Goal: Obtain resource: Obtain resource

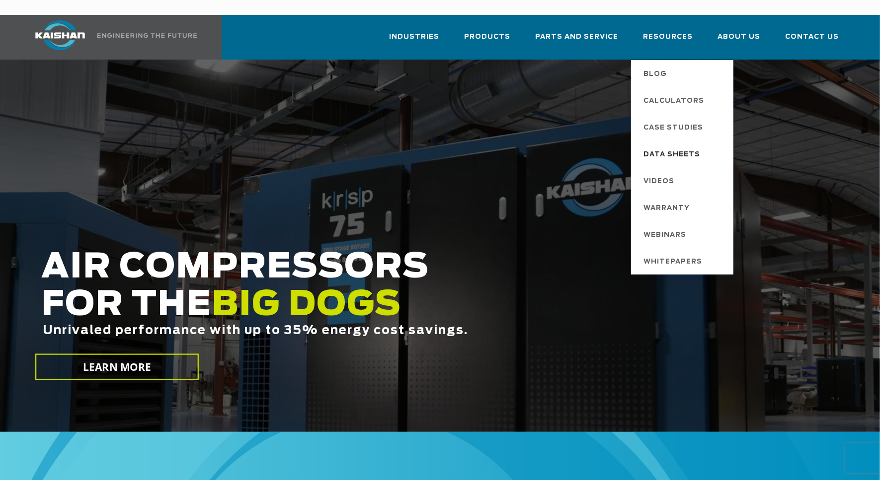
click at [671, 147] on span "Data Sheets" at bounding box center [672, 155] width 57 height 17
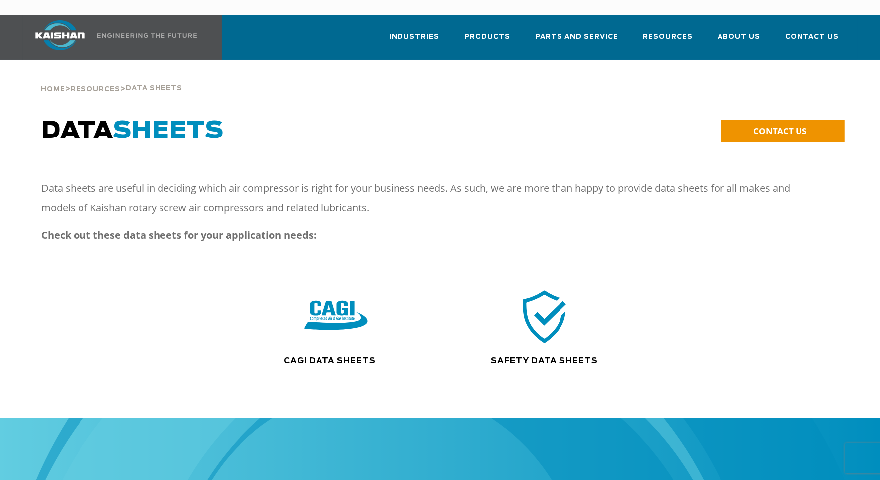
click at [347, 296] on img at bounding box center [336, 317] width 64 height 64
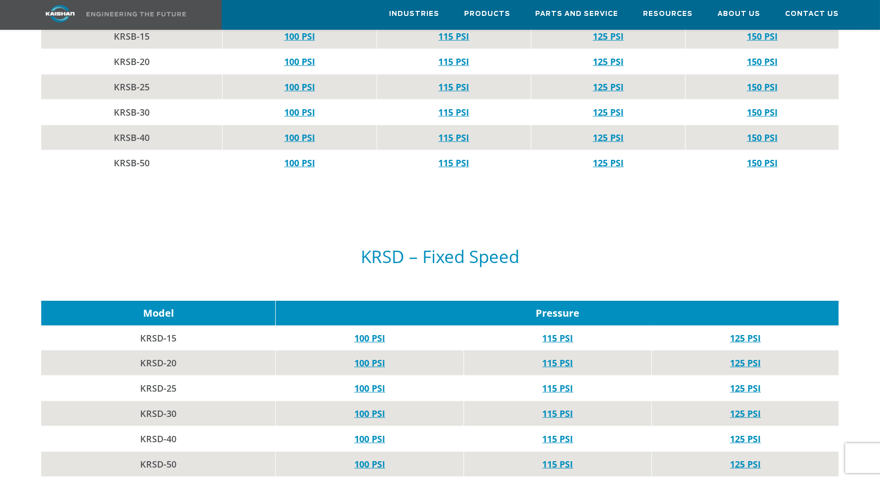
scroll to position [806, 0]
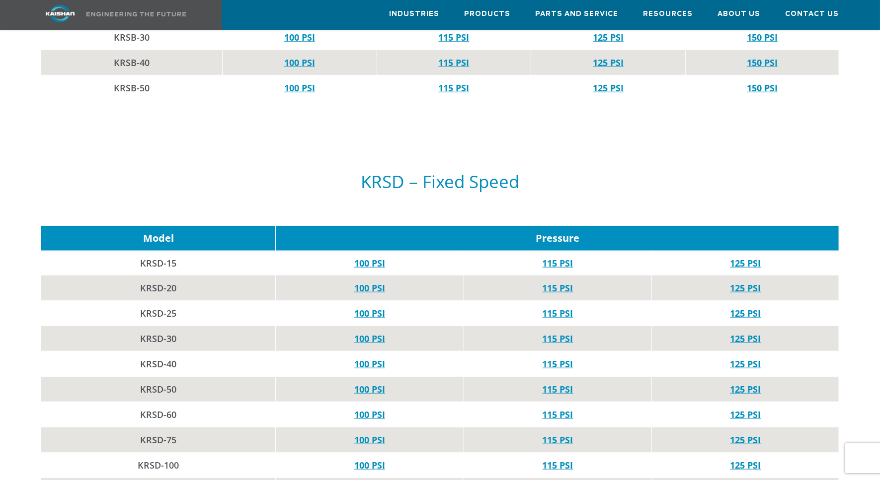
drag, startPoint x: 276, startPoint y: 257, endPoint x: 296, endPoint y: 257, distance: 19.4
click at [296, 257] on td "100 PSI" at bounding box center [370, 263] width 188 height 25
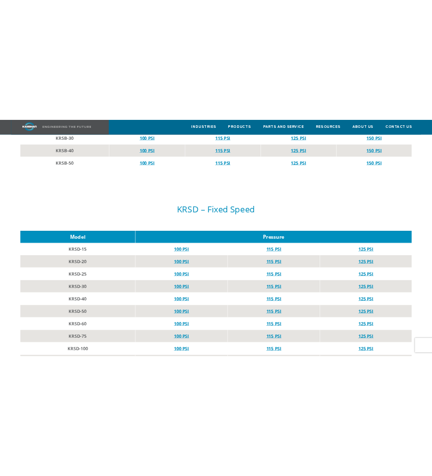
scroll to position [3390, 0]
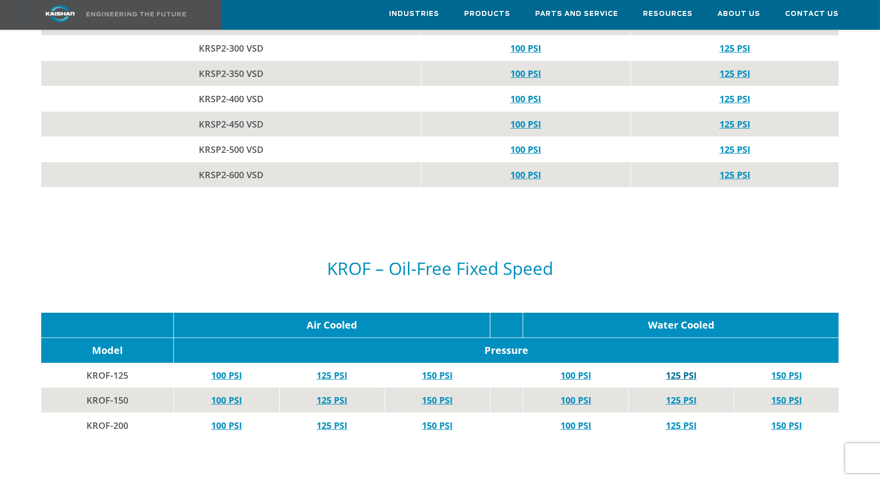
click at [688, 370] on link "125 PSI" at bounding box center [681, 376] width 31 height 12
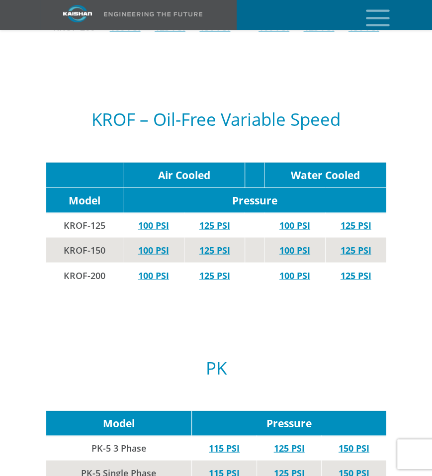
scroll to position [4144, 0]
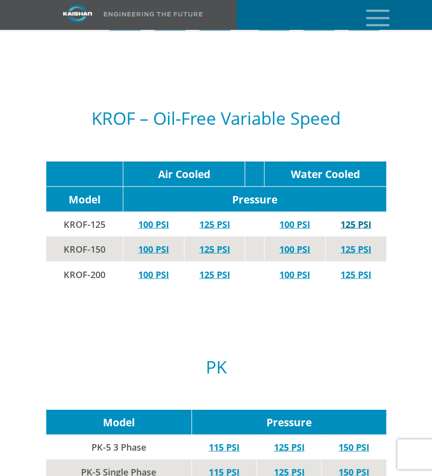
click at [346, 218] on link "125 PSI" at bounding box center [355, 224] width 31 height 12
